Goal: Register for event/course

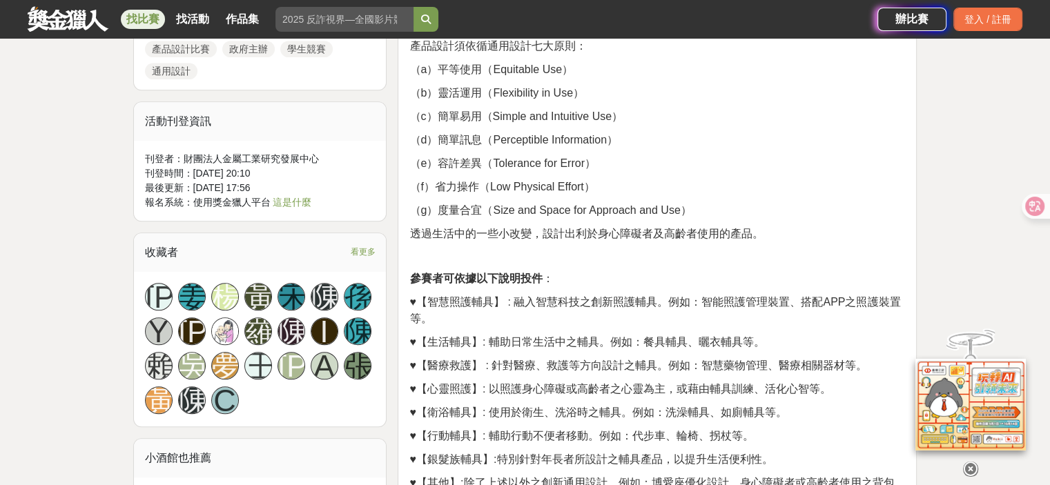
scroll to position [1037, 0]
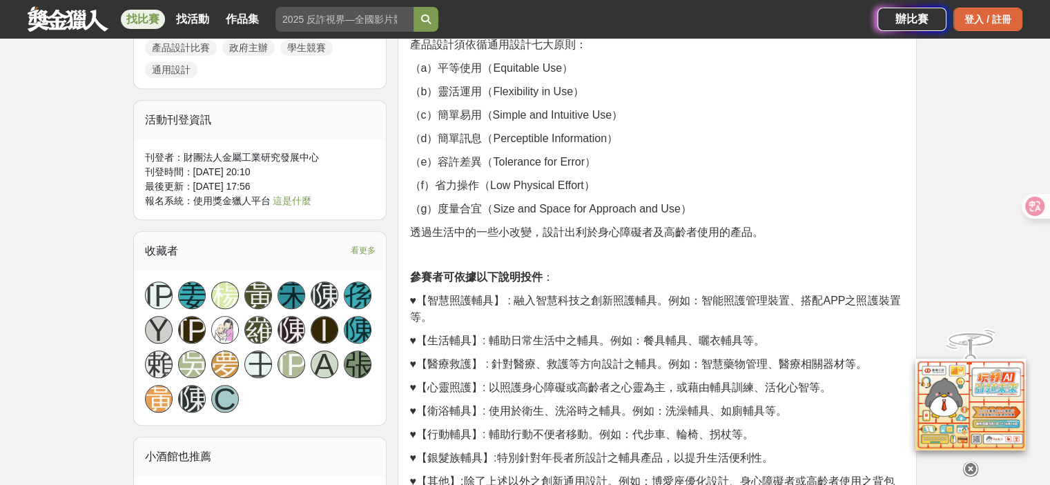
click at [976, 24] on div "登入 / 註冊" at bounding box center [988, 19] width 69 height 23
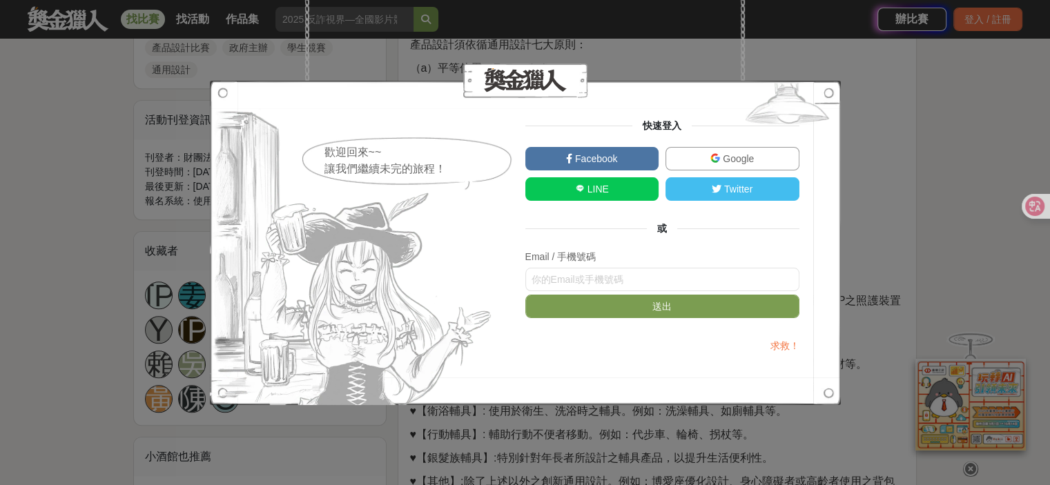
click at [732, 153] on span "Google" at bounding box center [737, 158] width 34 height 11
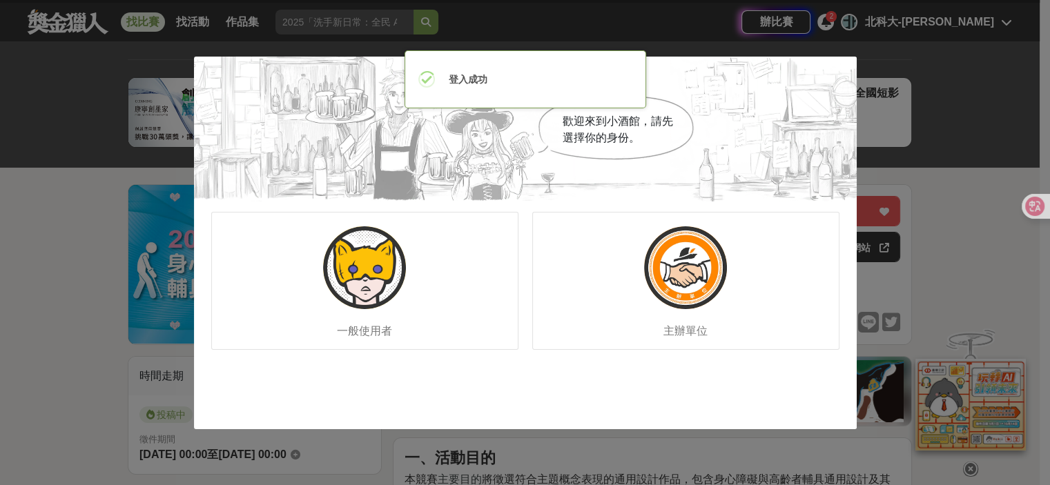
scroll to position [0, 0]
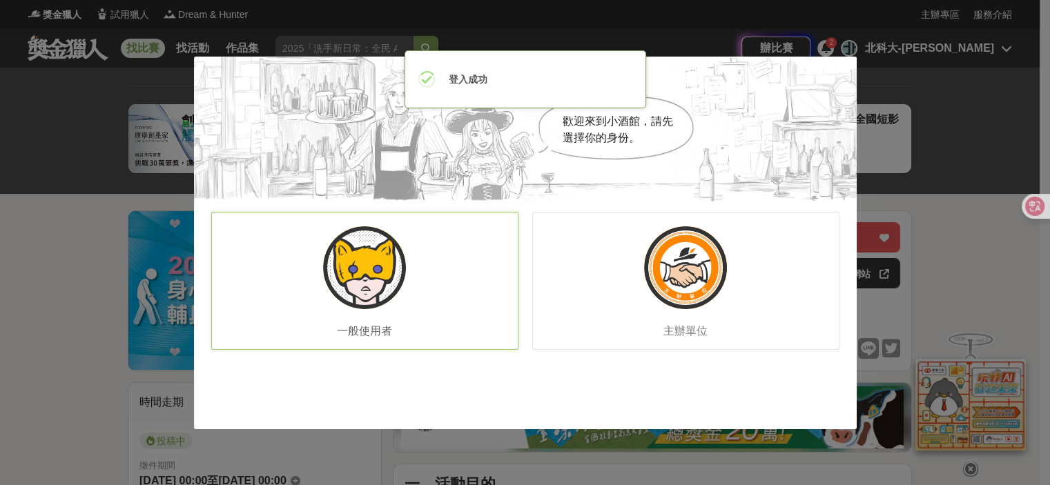
click at [374, 292] on img at bounding box center [364, 268] width 83 height 83
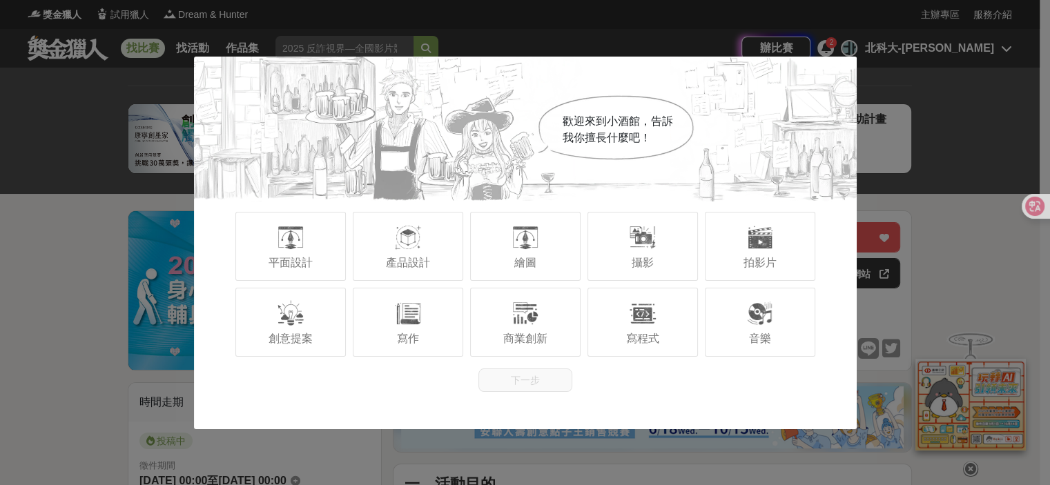
click at [374, 292] on div "寫作" at bounding box center [408, 322] width 110 height 69
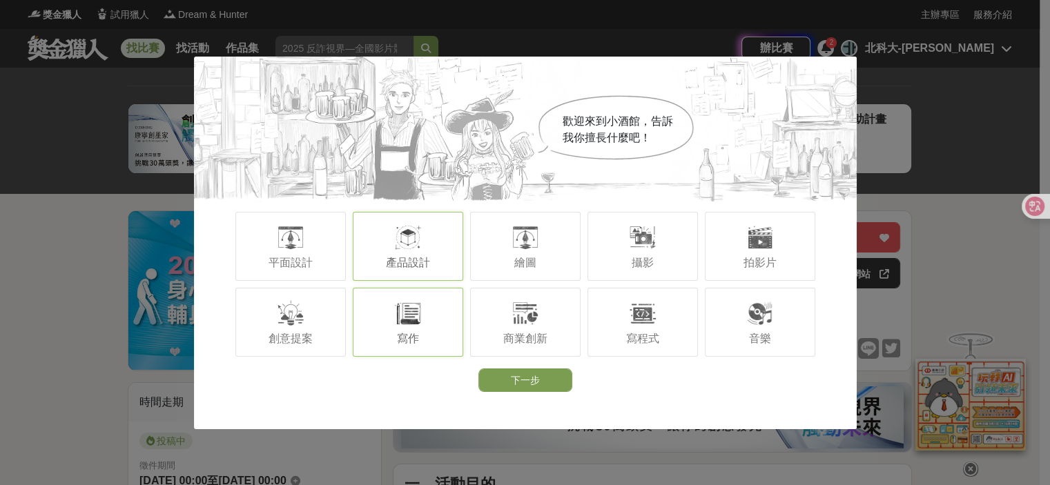
click at [431, 258] on div "產品設計" at bounding box center [408, 246] width 110 height 69
click at [441, 331] on div "寫作" at bounding box center [408, 322] width 110 height 69
click at [534, 379] on button "下一步" at bounding box center [526, 380] width 94 height 23
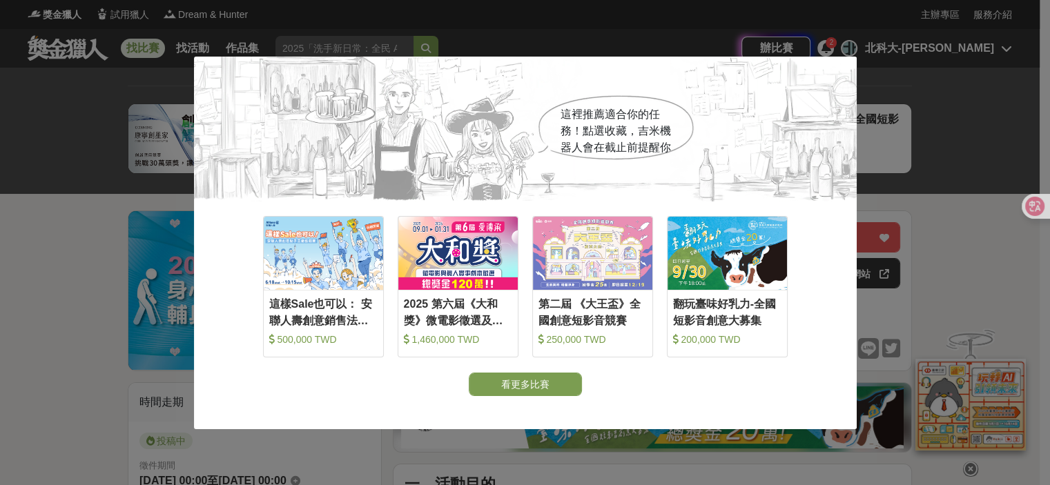
click at [931, 255] on div "這裡推薦適合你的任務！點選收藏，吉米機器人會在截止前提醒你 收藏 這樣Sale也可以： 安聯人壽創意銷售法募集 500,000 TWD 收藏 2025 第六屆…" at bounding box center [525, 242] width 1050 height 485
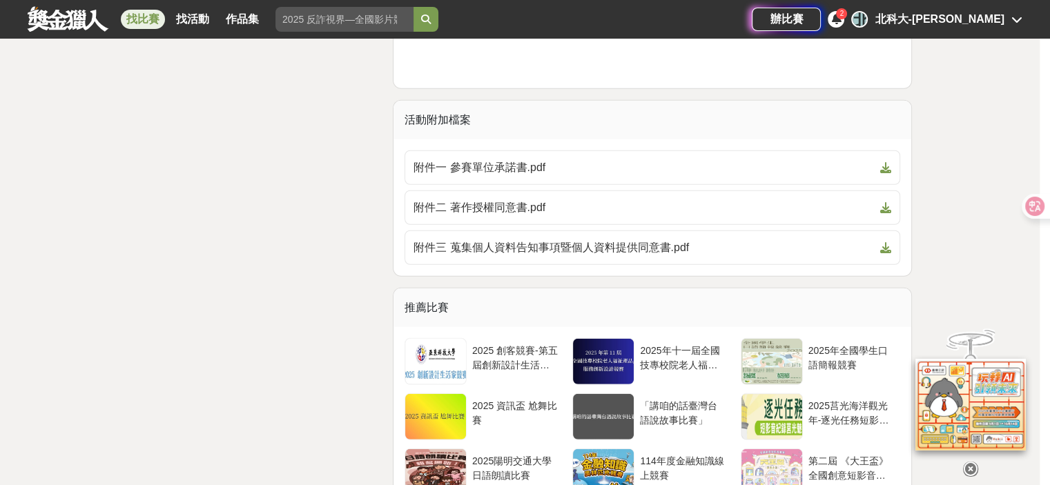
scroll to position [3721, 0]
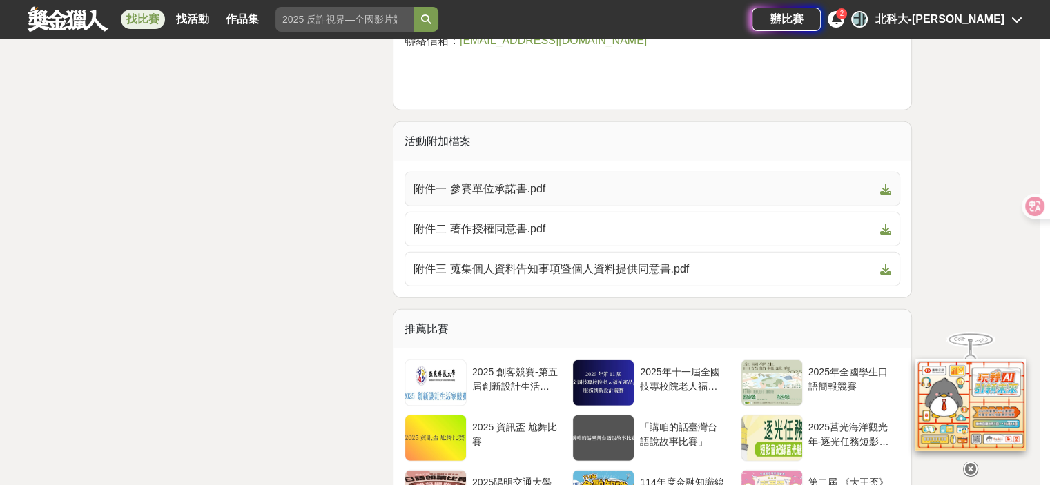
click at [887, 184] on icon at bounding box center [885, 189] width 11 height 11
click at [885, 232] on span at bounding box center [883, 229] width 17 height 17
click at [883, 264] on icon at bounding box center [885, 269] width 11 height 11
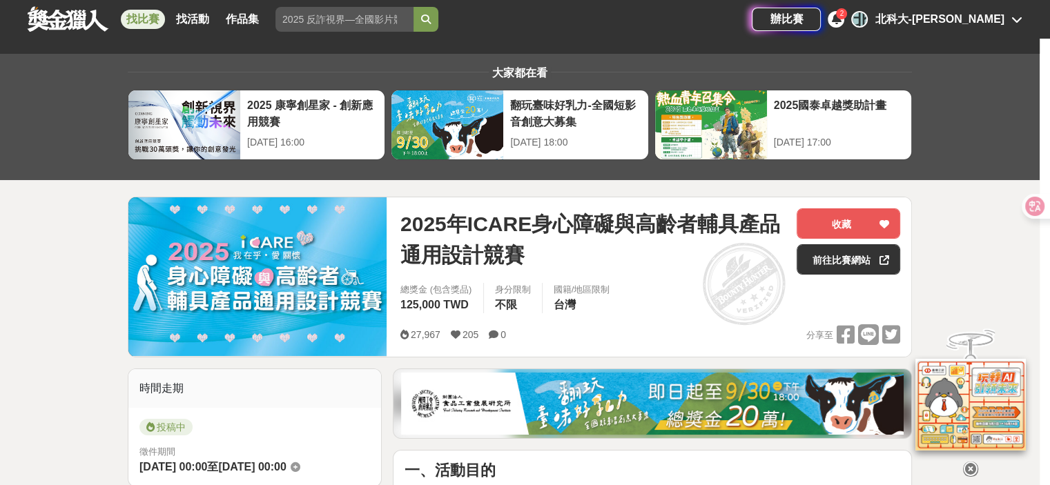
scroll to position [0, 0]
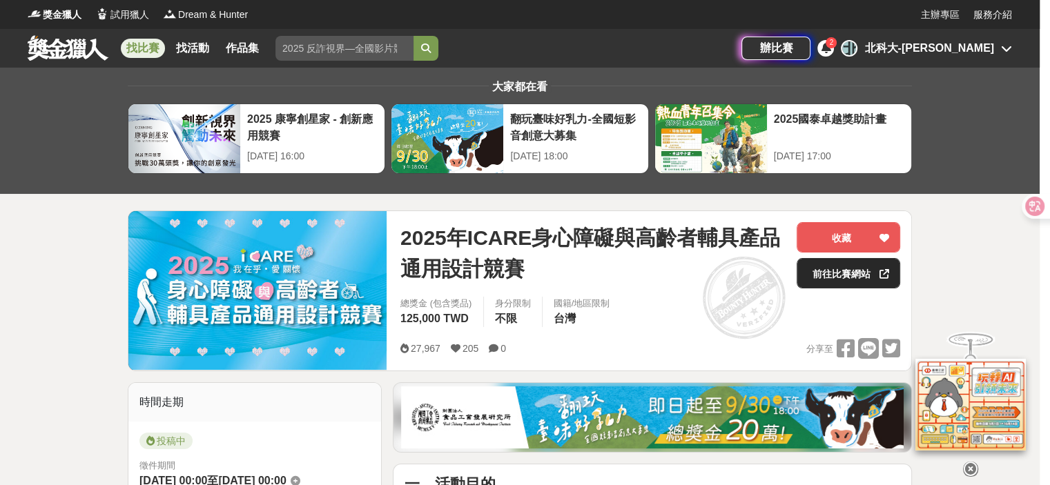
click at [869, 262] on link "前往比賽網站" at bounding box center [849, 273] width 104 height 30
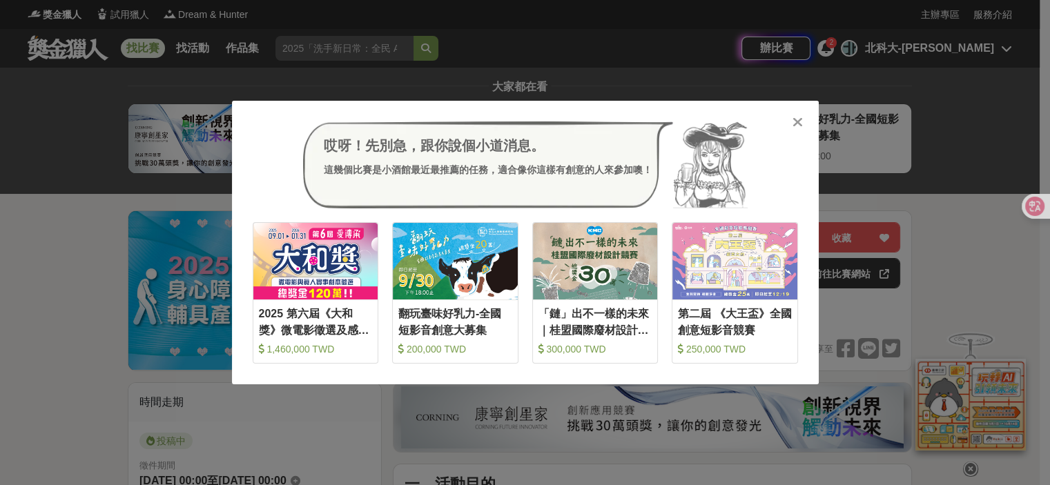
click at [802, 115] on div at bounding box center [798, 122] width 14 height 14
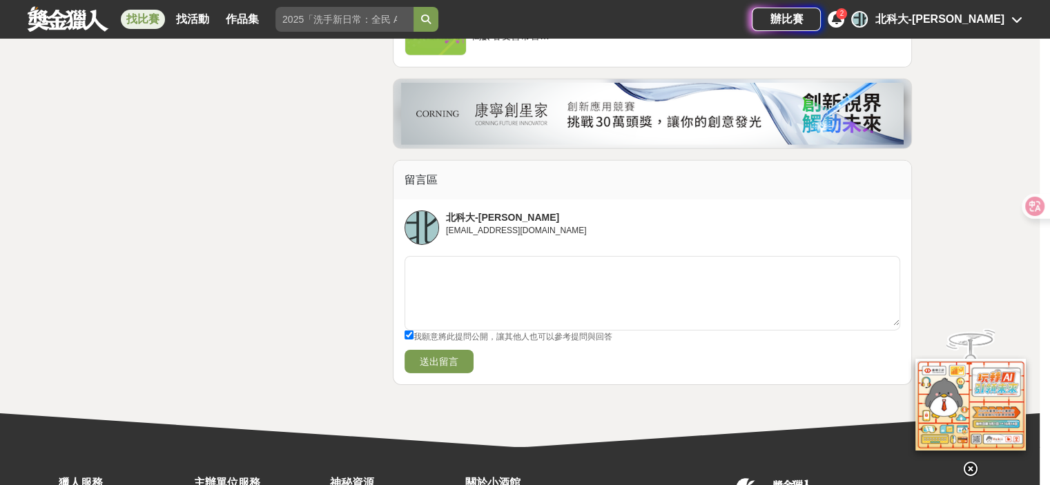
scroll to position [4420, 0]
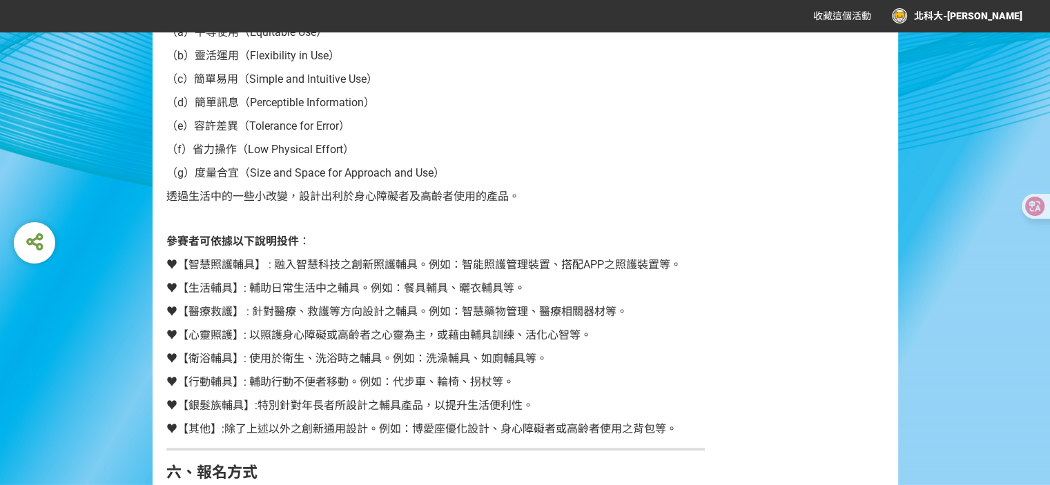
scroll to position [883, 0]
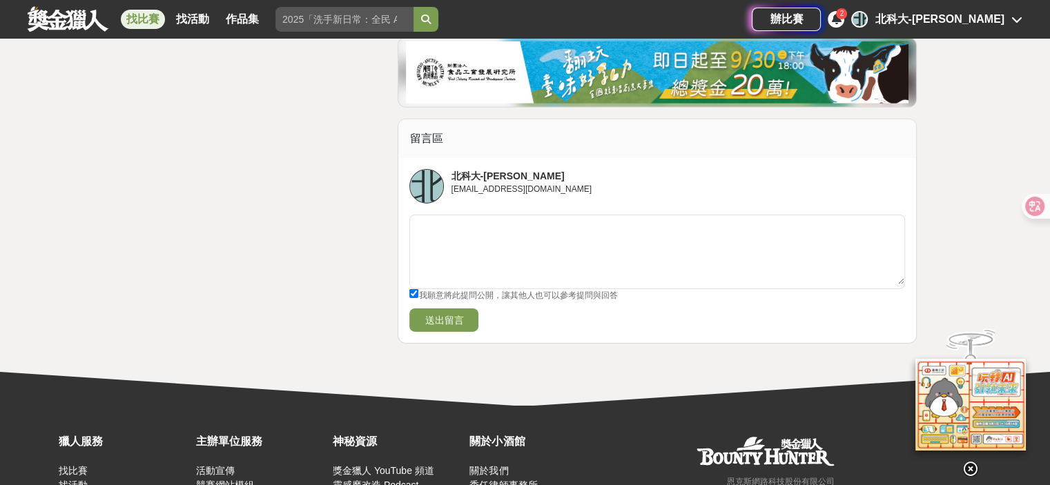
scroll to position [4489, 0]
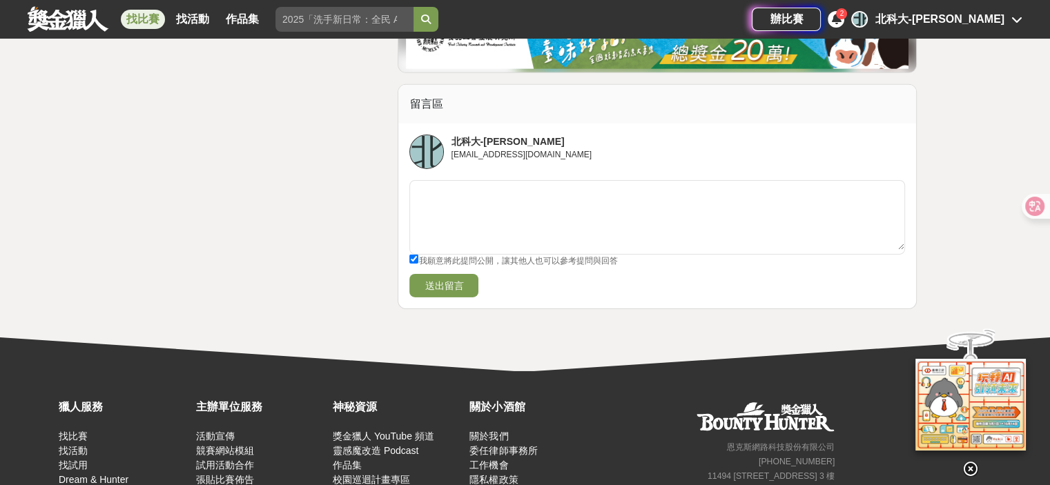
click at [972, 459] on div at bounding box center [971, 464] width 138 height 23
click at [972, 463] on icon at bounding box center [970, 466] width 15 height 15
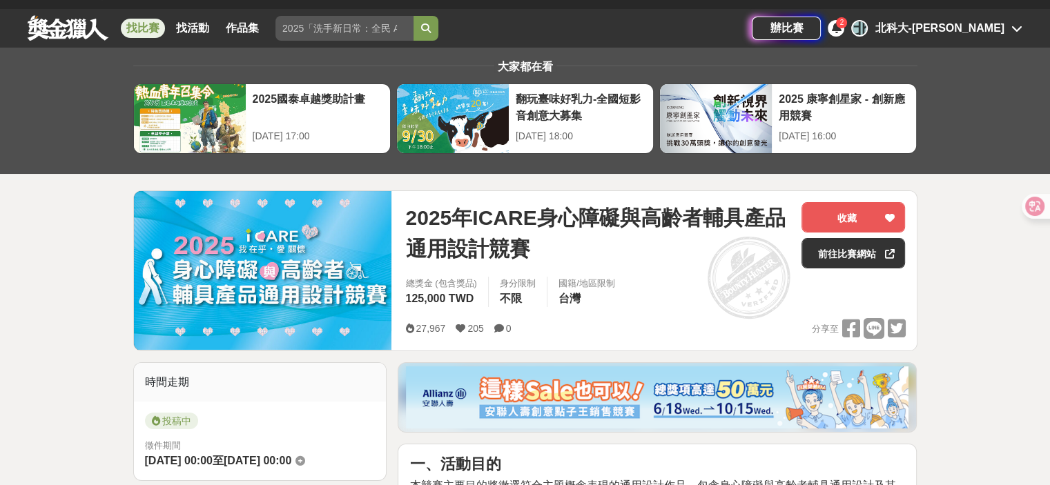
scroll to position [8, 0]
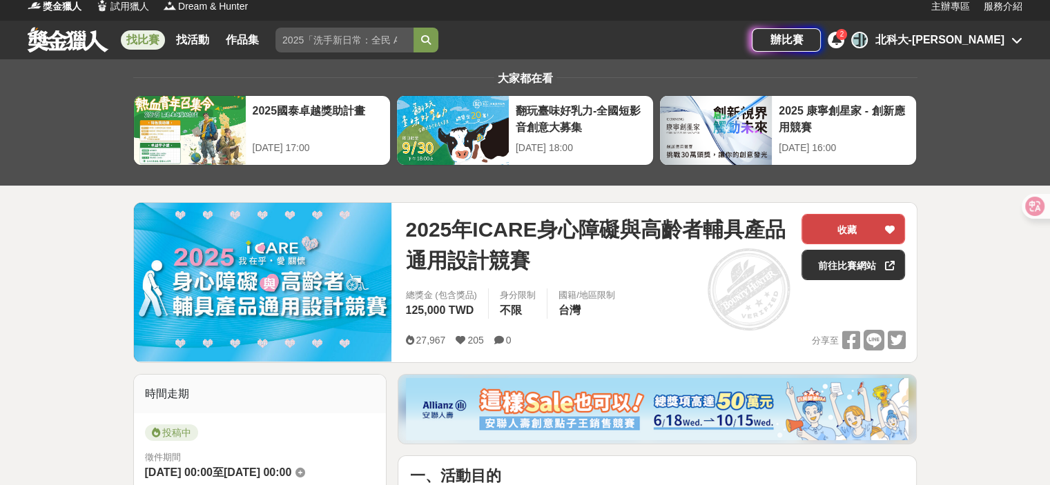
click at [875, 215] on button "收藏" at bounding box center [854, 229] width 104 height 30
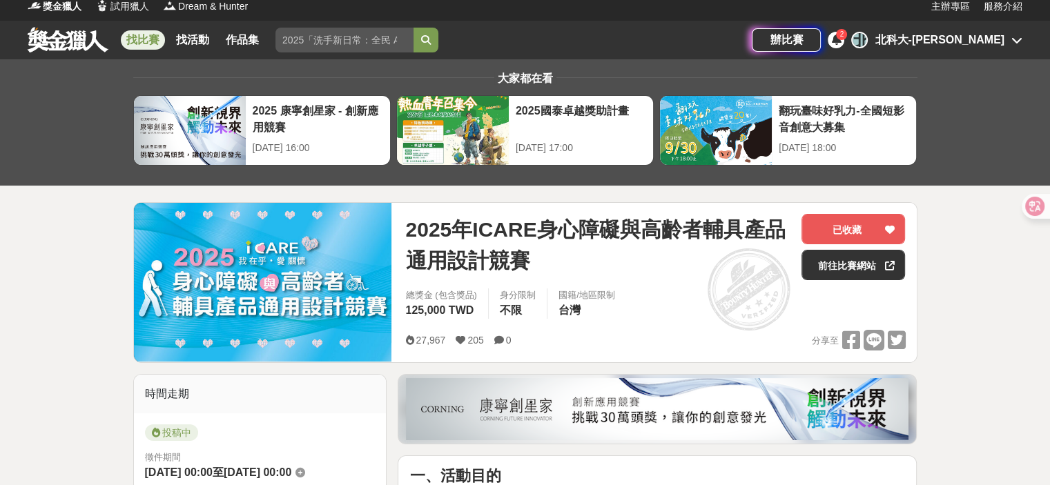
click at [847, 35] on div "2" at bounding box center [841, 34] width 11 height 11
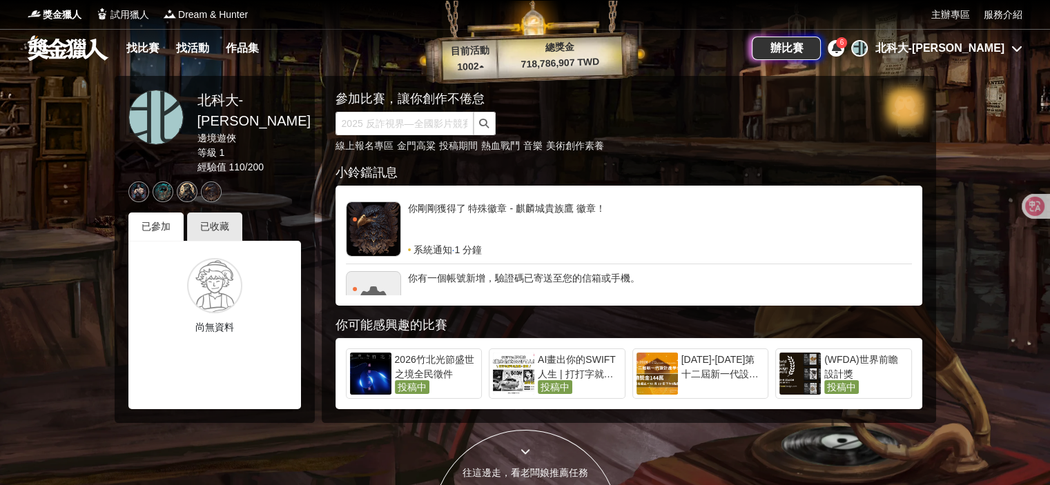
scroll to position [166, 0]
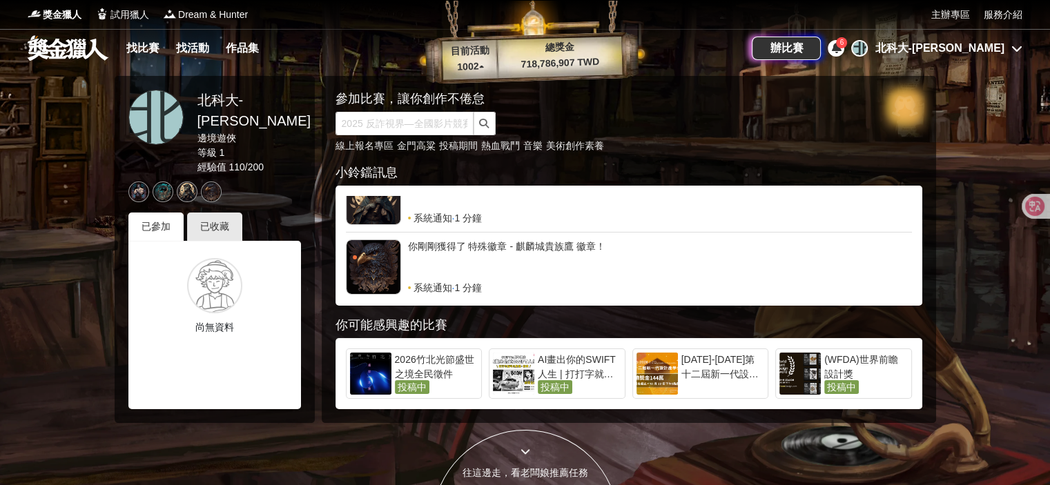
click at [980, 46] on div "北科大-[PERSON_NAME]" at bounding box center [940, 48] width 130 height 17
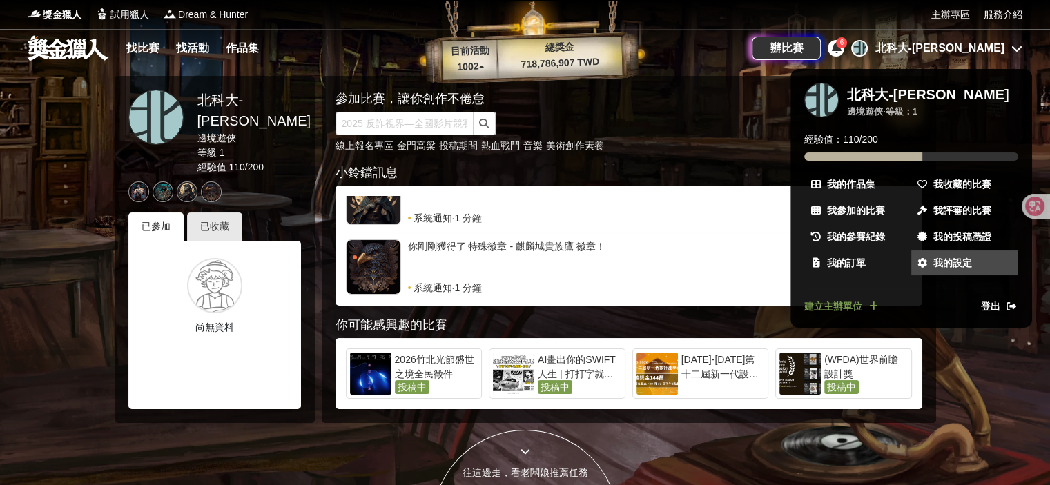
click at [956, 258] on span "我的設定" at bounding box center [953, 263] width 39 height 15
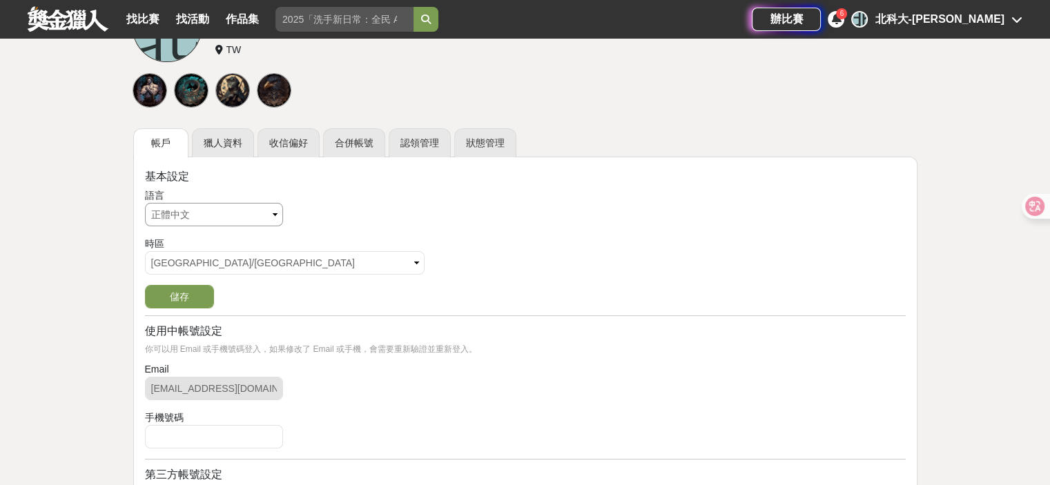
scroll to position [138, 0]
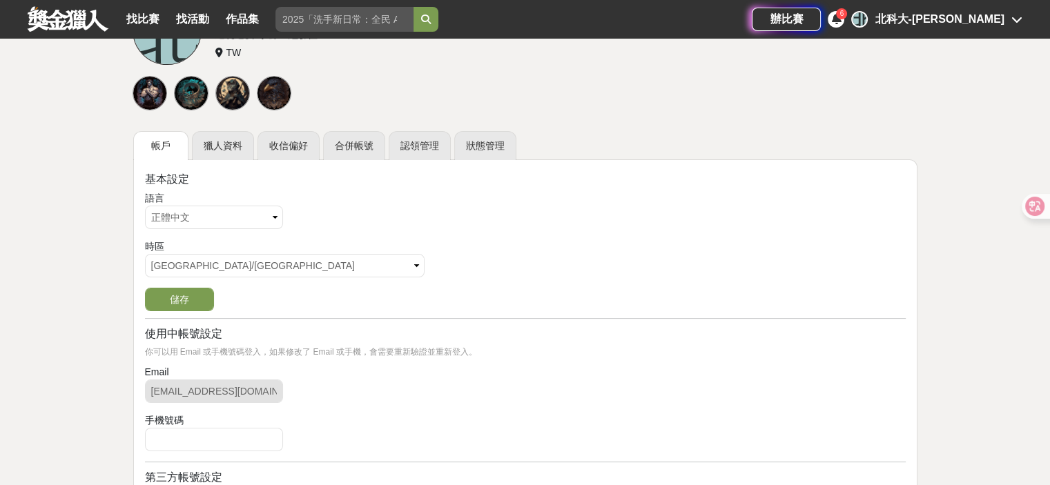
click at [894, 10] on div "辦比賽 6 北 北科大-陳姿宇" at bounding box center [887, 19] width 271 height 39
click at [841, 15] on icon at bounding box center [836, 18] width 10 height 11
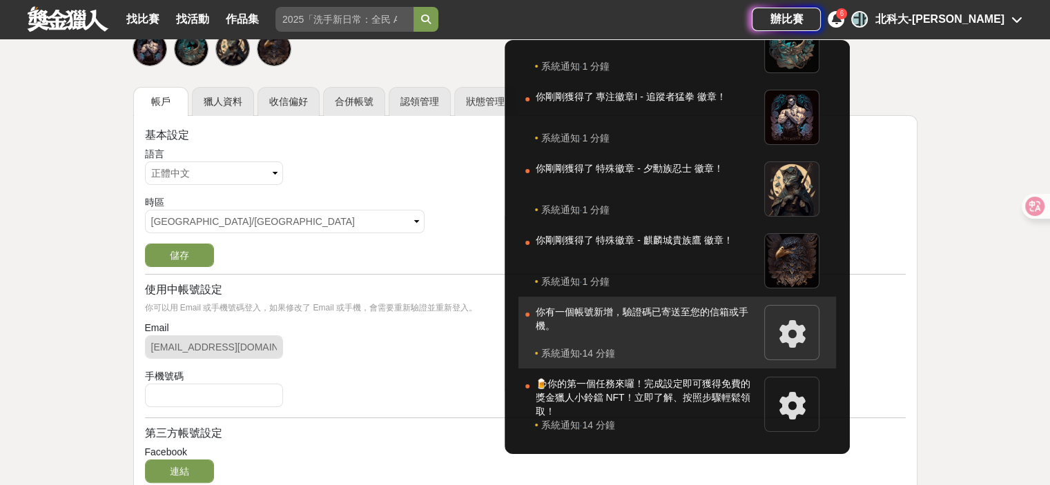
scroll to position [276, 0]
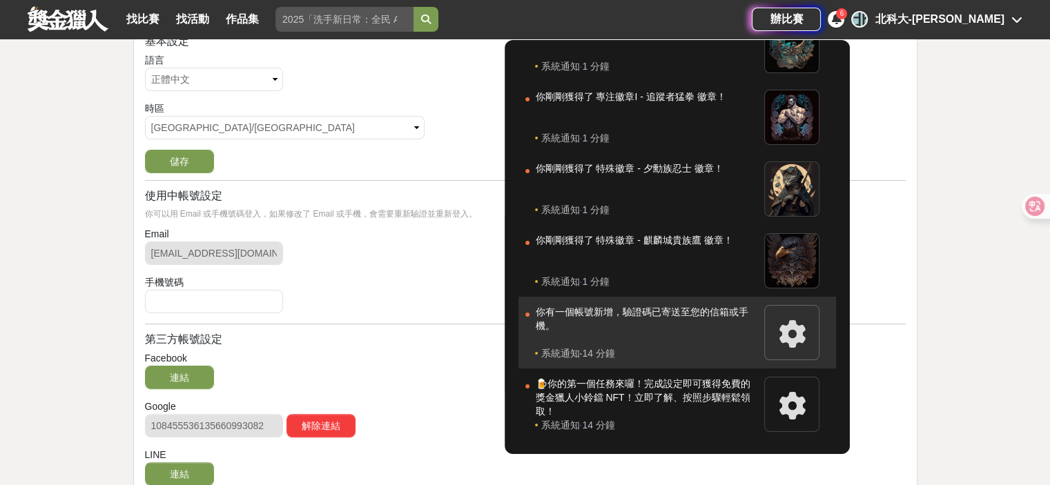
click at [758, 328] on div "你有一個帳號新增，驗證碼已寄送至您的信箱或手機。" at bounding box center [646, 325] width 222 height 41
click at [677, 330] on div "你有一個帳號新增，驗證碼已寄送至您的信箱或手機。" at bounding box center [646, 325] width 222 height 41
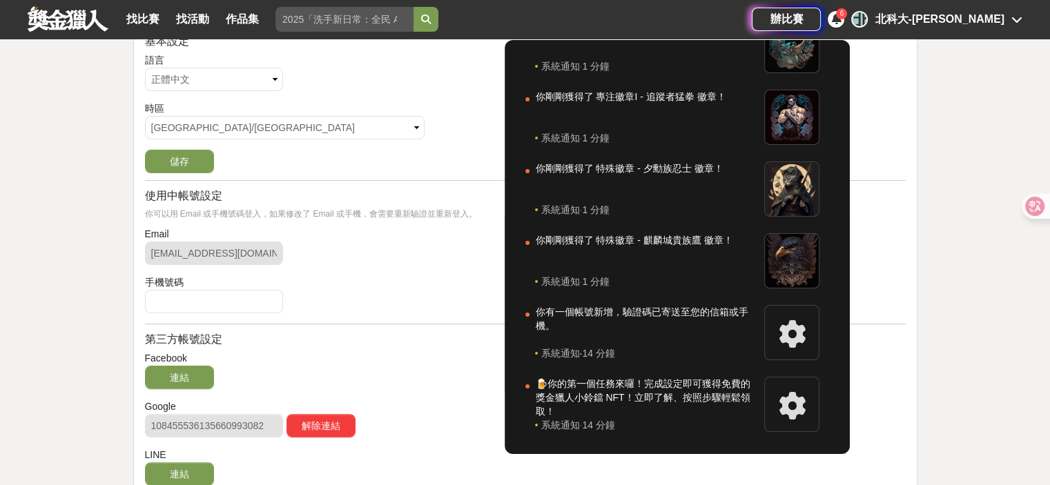
click at [868, 21] on div "北" at bounding box center [859, 19] width 17 height 17
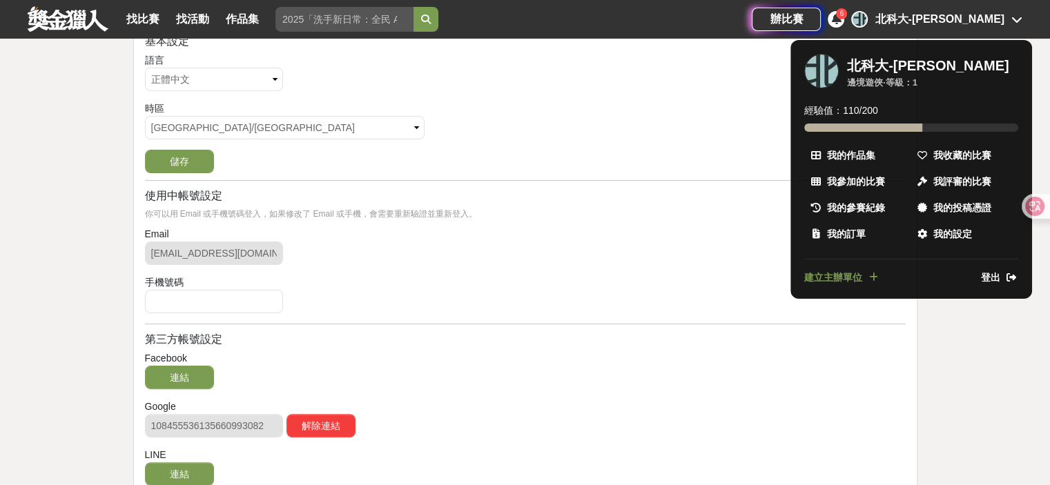
click at [961, 152] on span "我收藏的比賽" at bounding box center [963, 155] width 58 height 15
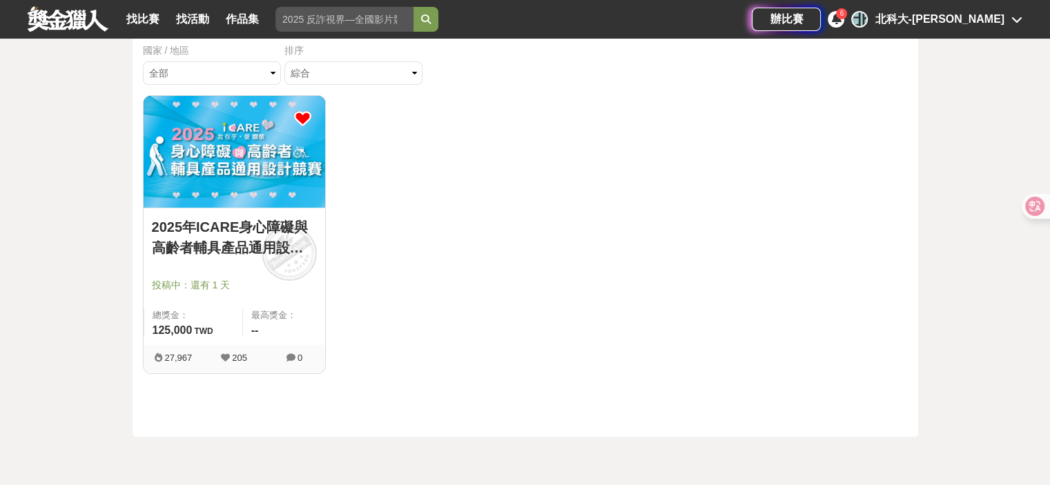
scroll to position [138, 0]
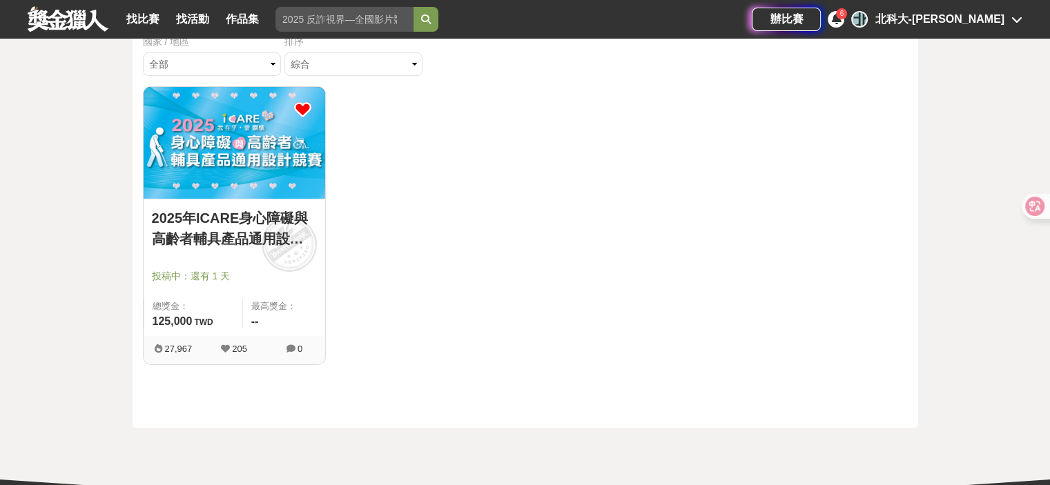
click at [288, 140] on img at bounding box center [235, 143] width 182 height 112
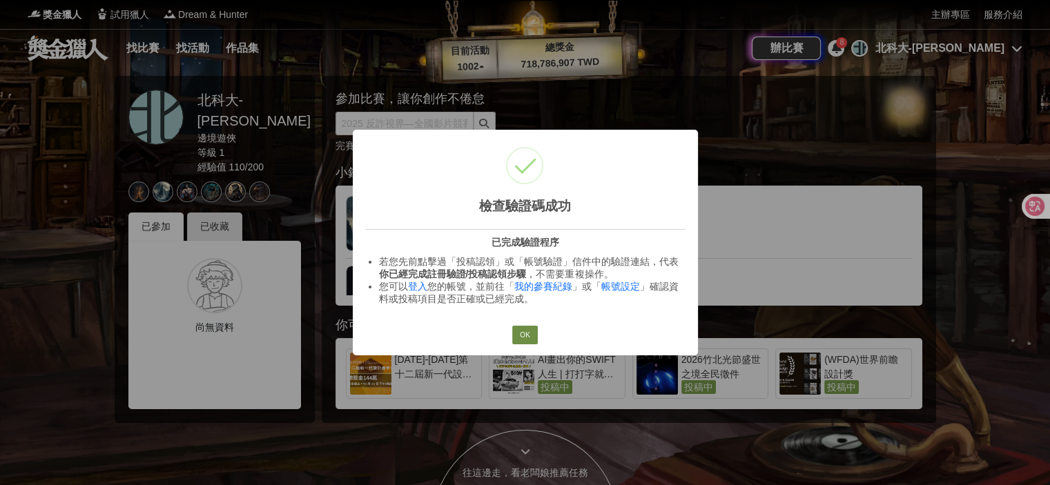
click at [530, 340] on button "OK" at bounding box center [524, 335] width 25 height 19
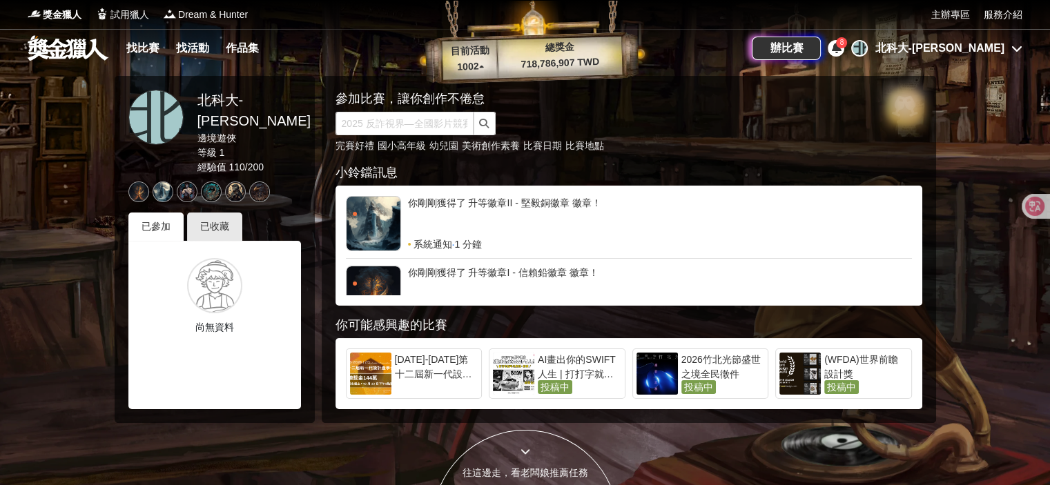
click at [886, 48] on div "辦比賽 8 北 北科大-陳姿宇" at bounding box center [887, 48] width 271 height 39
click at [841, 48] on icon at bounding box center [836, 47] width 10 height 11
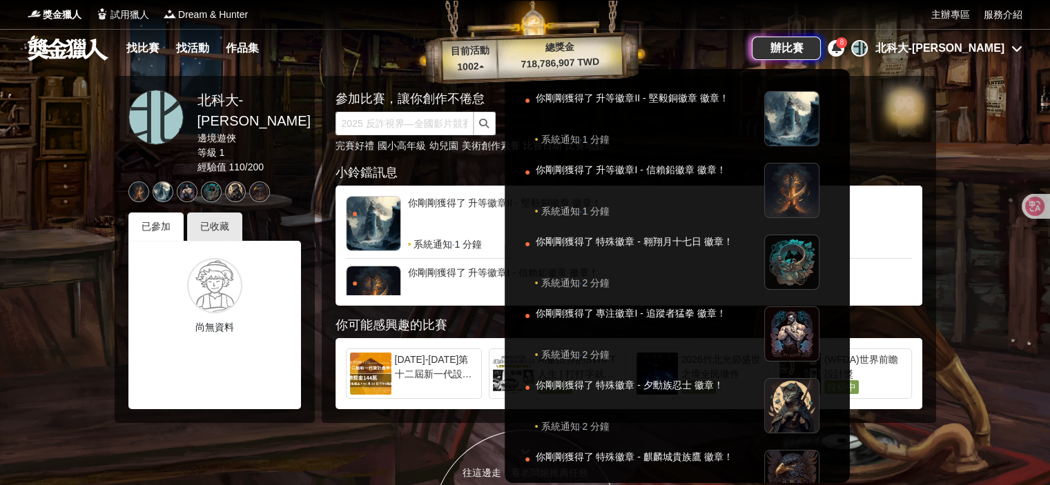
click at [841, 48] on icon at bounding box center [836, 47] width 10 height 11
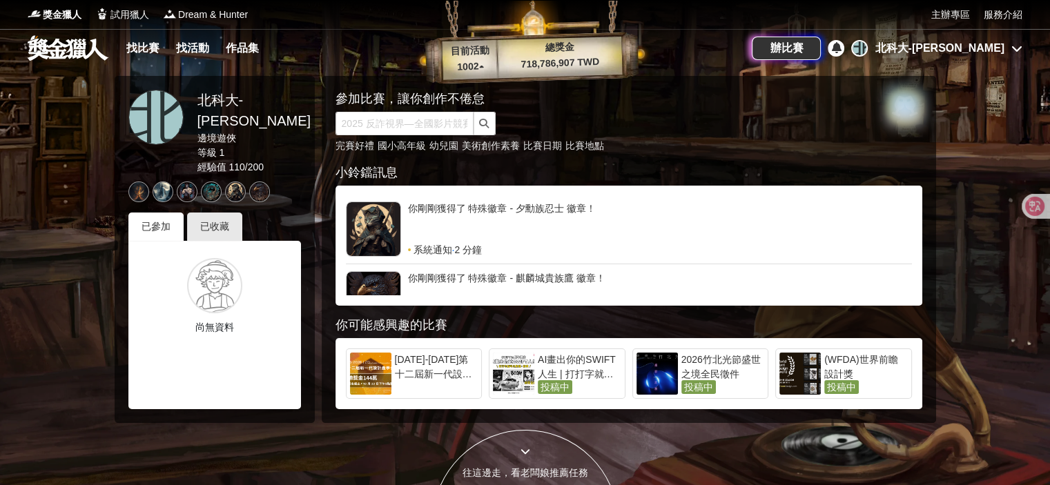
scroll to position [345, 0]
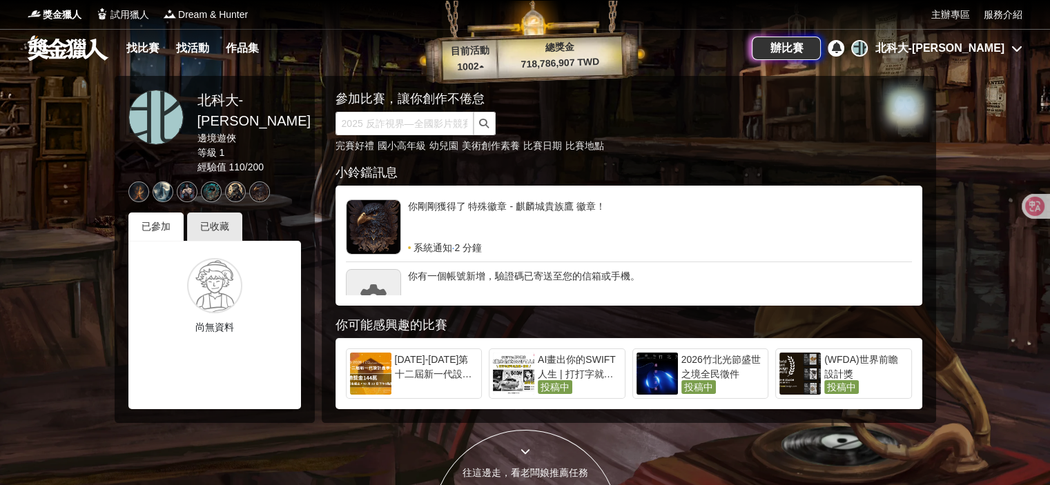
click at [1019, 52] on icon at bounding box center [1017, 48] width 11 height 11
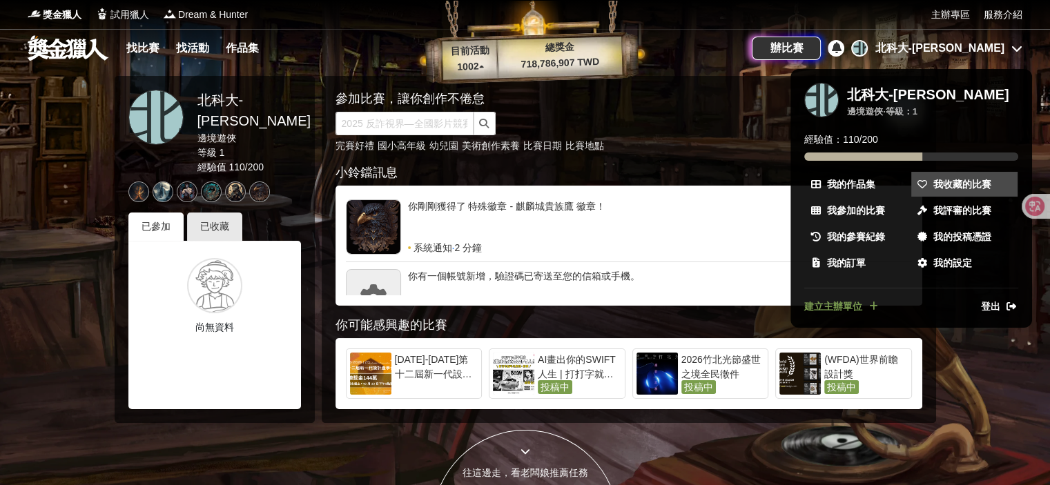
click at [992, 180] on link "我收藏的比賽" at bounding box center [965, 184] width 106 height 25
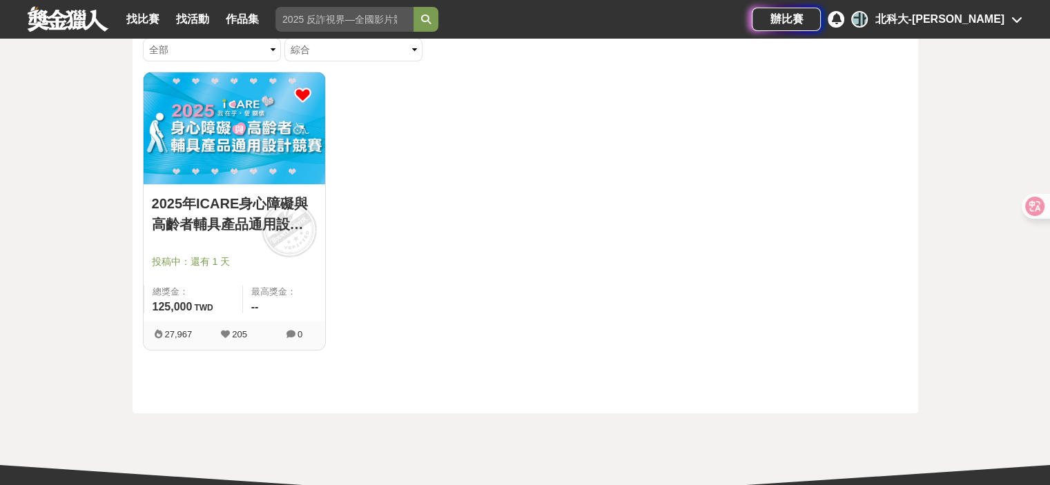
scroll to position [207, 0]
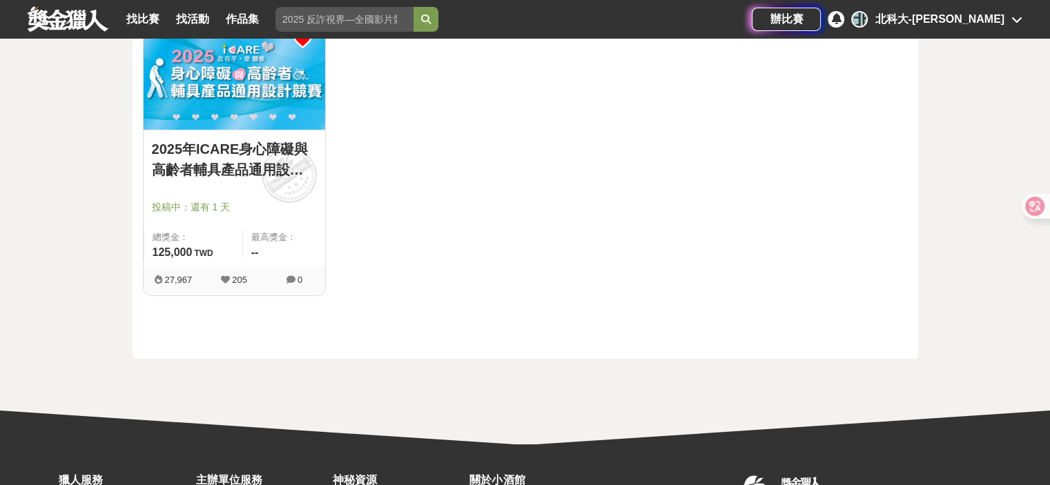
click at [215, 84] on img at bounding box center [235, 74] width 182 height 112
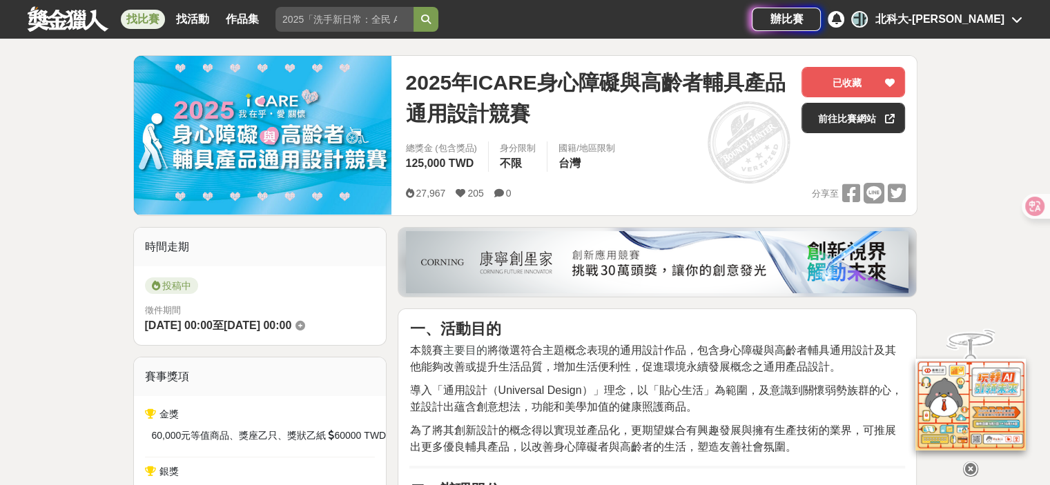
scroll to position [138, 0]
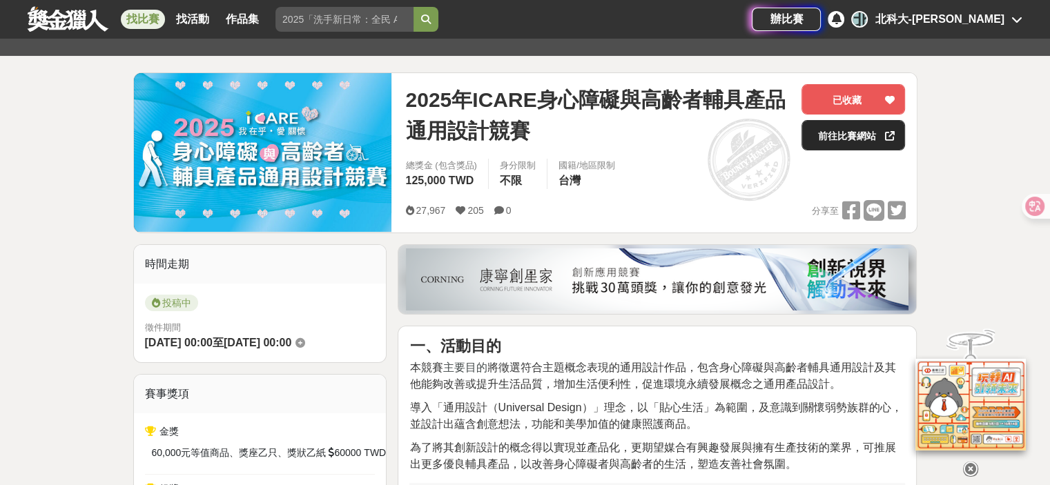
click at [869, 131] on link "前往比賽網站" at bounding box center [854, 135] width 104 height 30
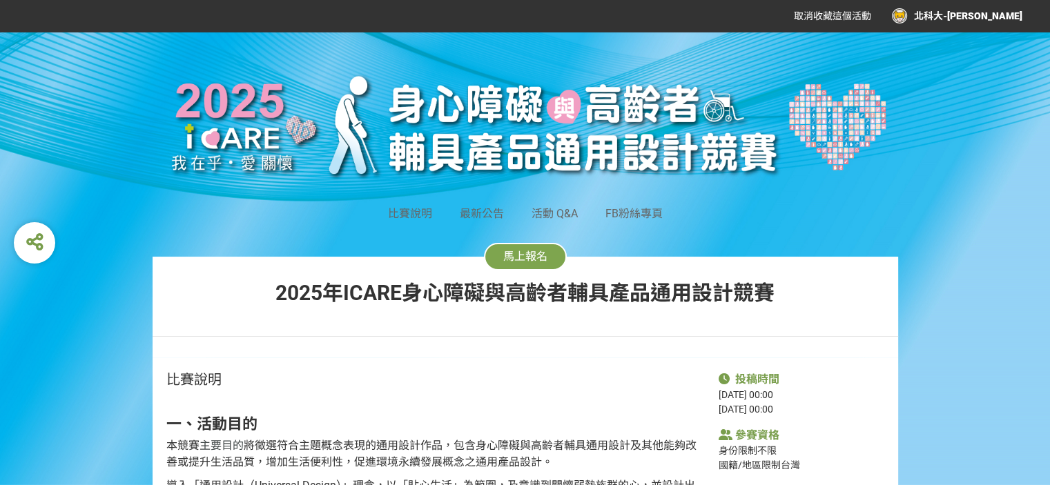
click at [540, 247] on button "馬上報名" at bounding box center [525, 257] width 83 height 28
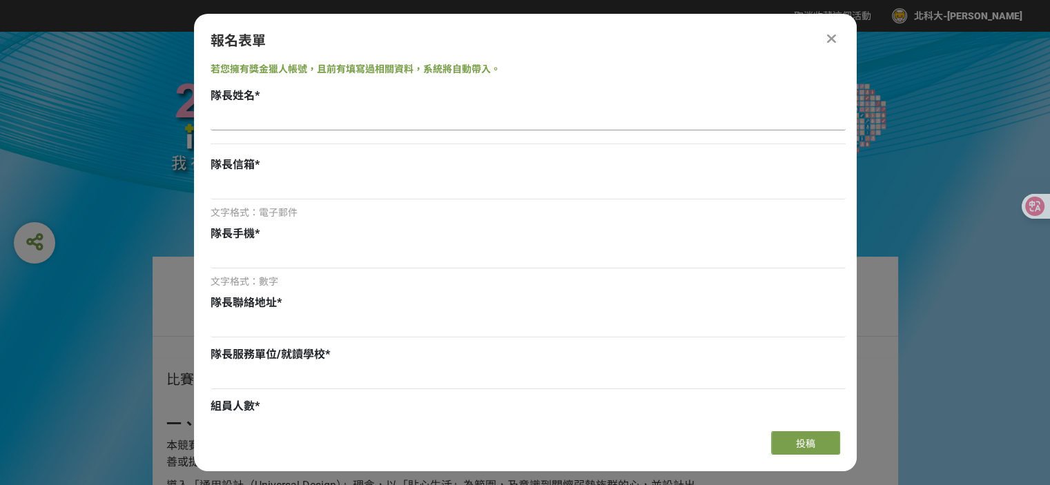
click at [347, 115] on input at bounding box center [528, 118] width 635 height 23
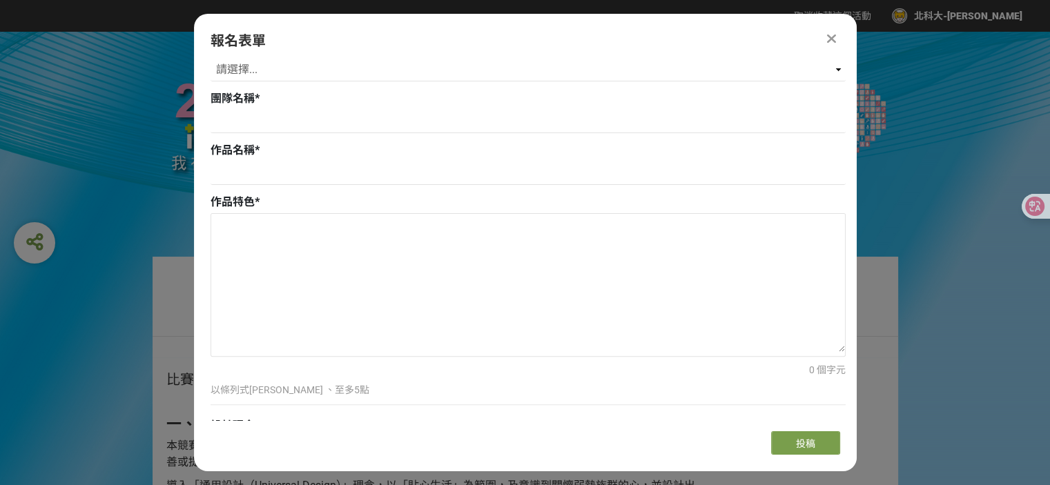
scroll to position [338, 0]
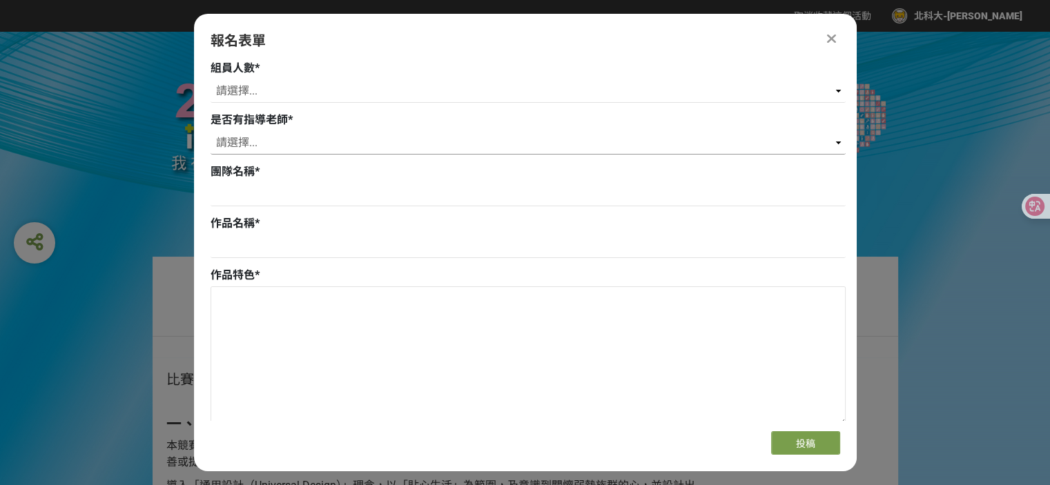
click at [378, 140] on select "請選擇... 是 否" at bounding box center [528, 142] width 635 height 23
click at [376, 140] on select "請選擇... 是 否" at bounding box center [528, 142] width 635 height 23
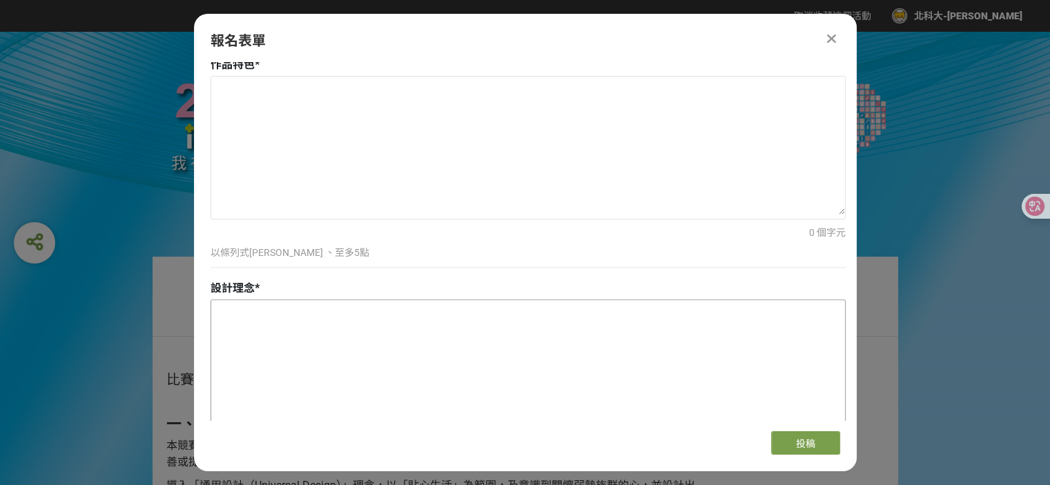
scroll to position [546, 0]
click at [575, 132] on textarea at bounding box center [528, 149] width 634 height 138
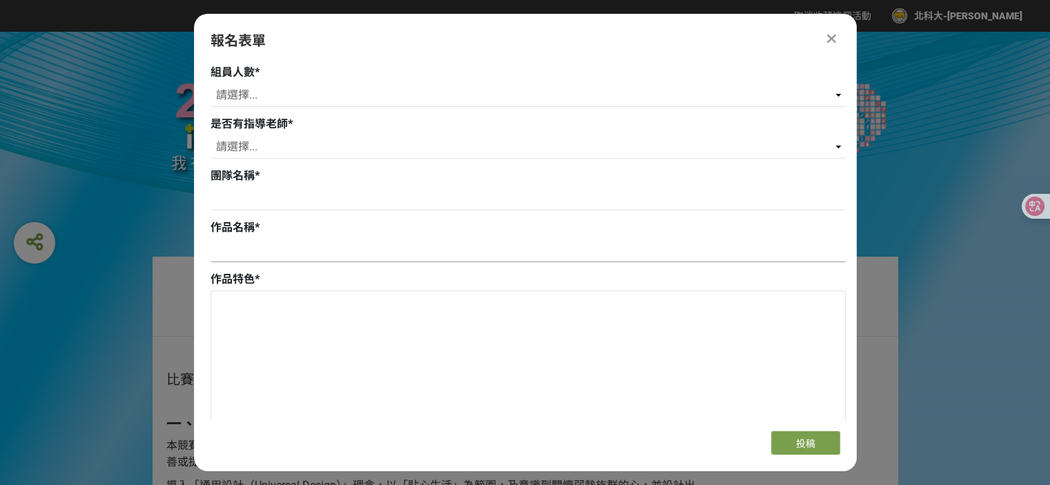
scroll to position [131, 0]
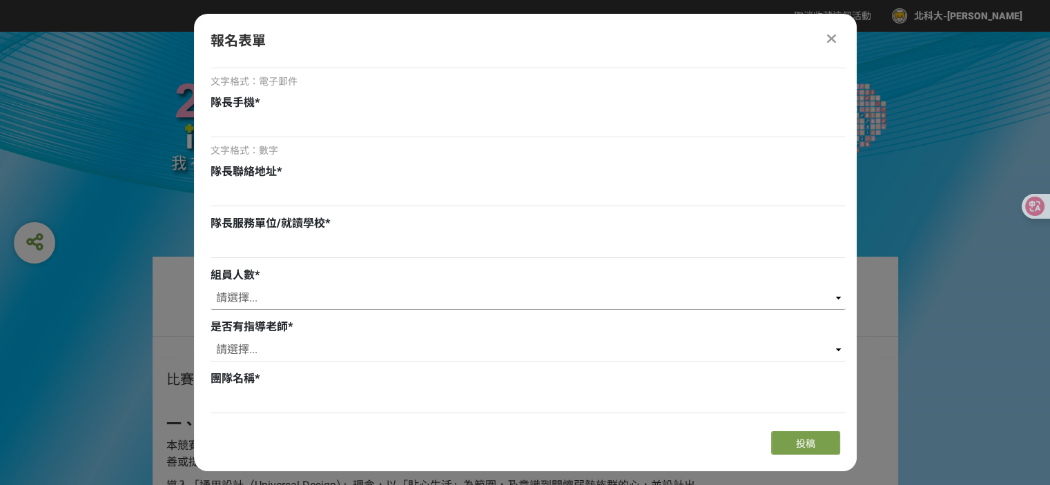
click at [836, 294] on select "請選擇... 0 1 2 3" at bounding box center [528, 298] width 635 height 23
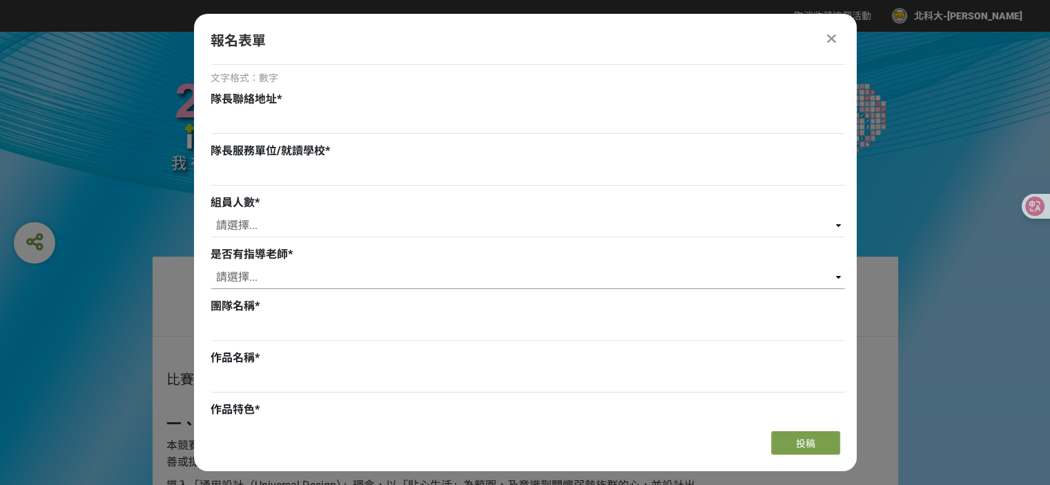
scroll to position [207, 0]
